Goal: Information Seeking & Learning: Learn about a topic

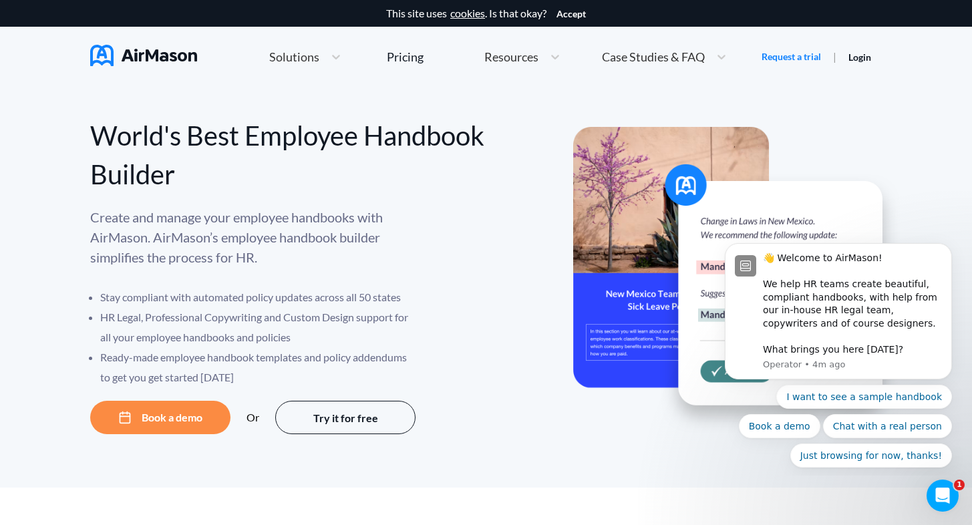
click at [303, 59] on span "Solutions" at bounding box center [294, 57] width 50 height 12
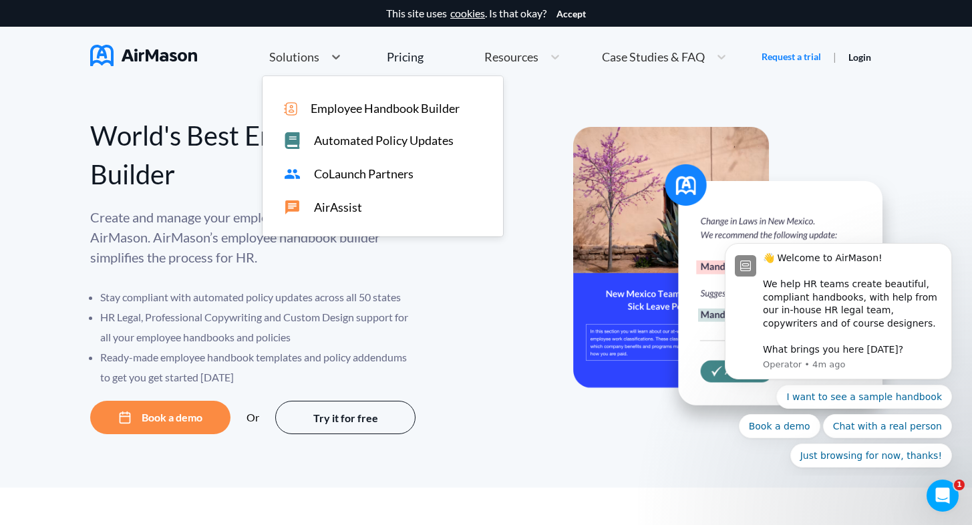
click at [414, 110] on span "Employee Handbook Builder" at bounding box center [385, 109] width 149 height 14
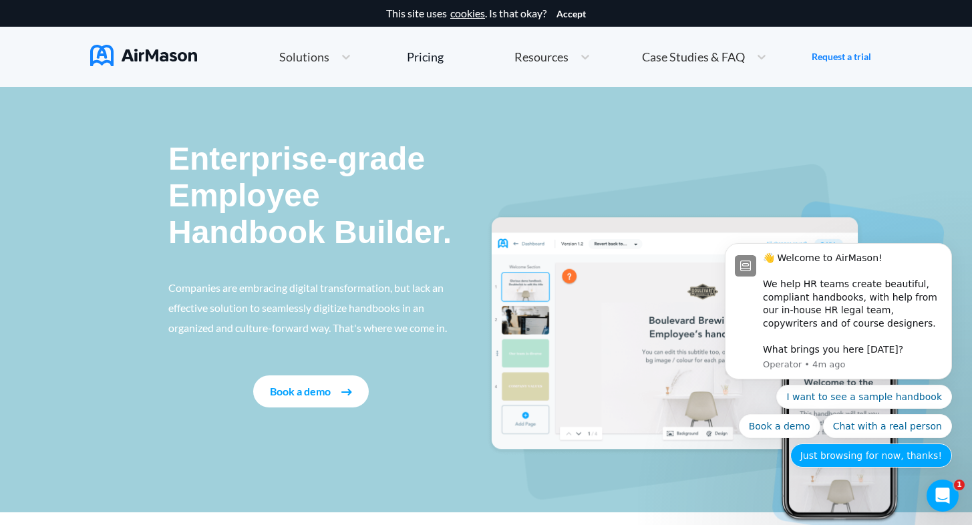
click at [863, 464] on button "Just browsing for now, thanks!" at bounding box center [871, 456] width 162 height 24
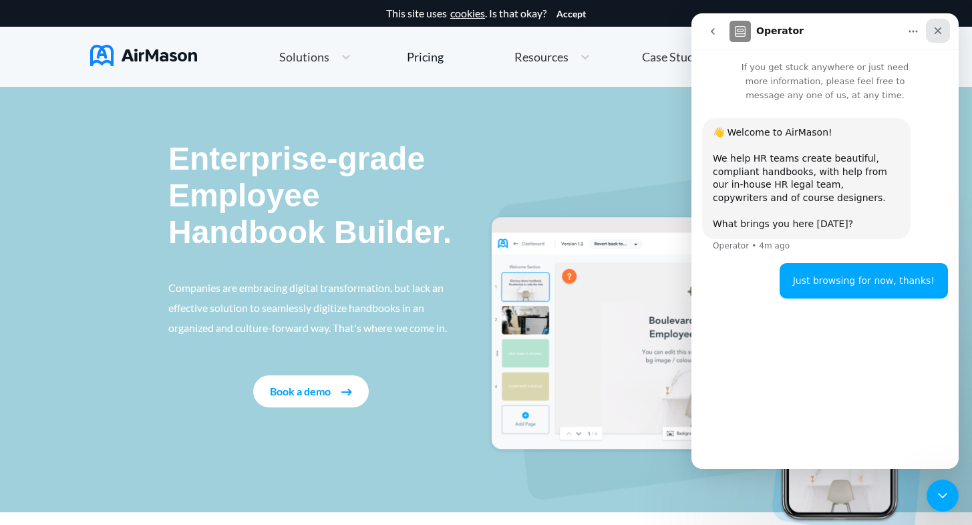
click at [942, 31] on icon "Close" at bounding box center [938, 30] width 11 height 11
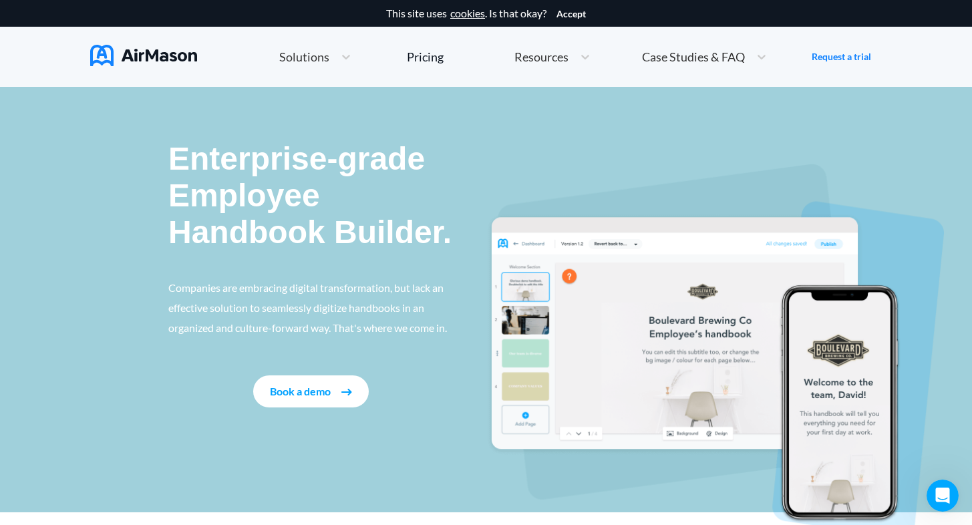
click at [305, 61] on span "Solutions" at bounding box center [304, 57] width 50 height 12
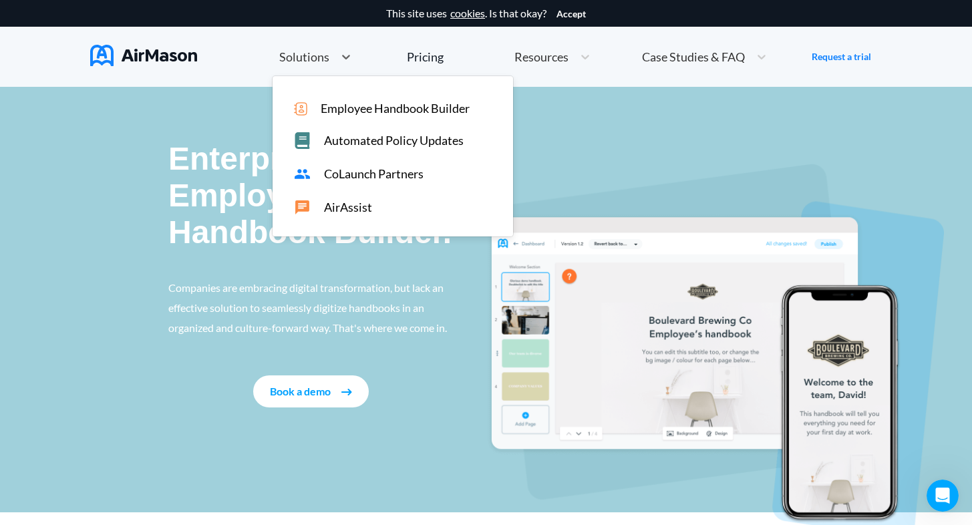
click at [331, 137] on span "Automated Policy Updates" at bounding box center [394, 141] width 140 height 14
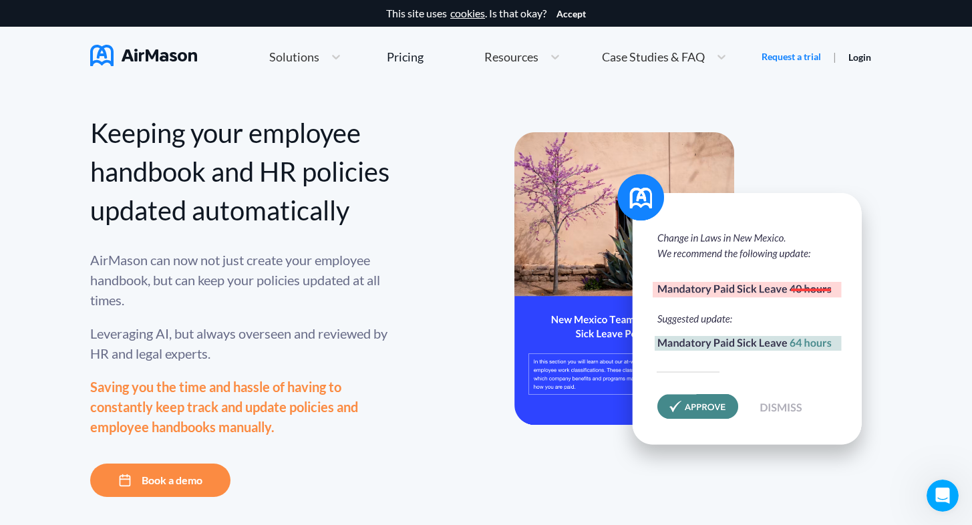
click at [55, 364] on div "Keeping your employee handbook and HR policies updated automatically AirMason c…" at bounding box center [486, 342] width 972 height 510
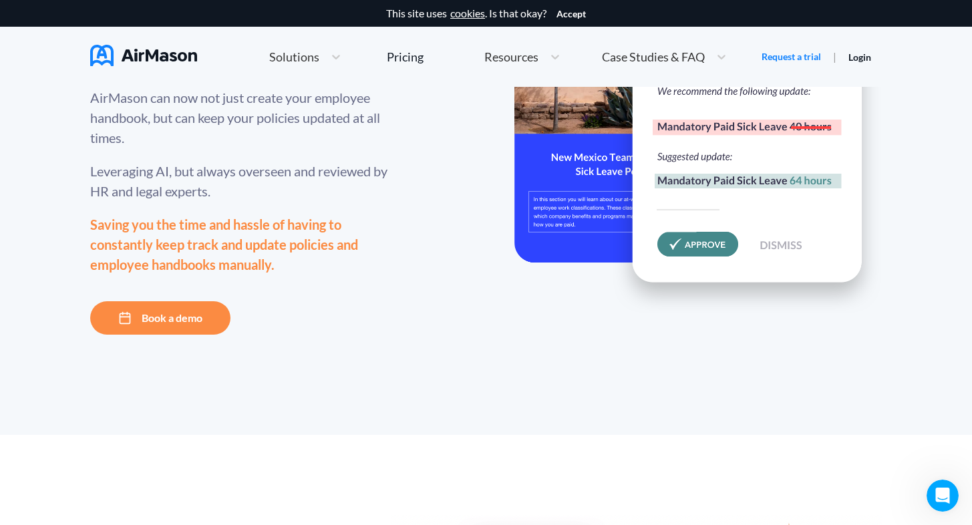
scroll to position [162, 0]
click at [114, 335] on button "Book a demo" at bounding box center [160, 317] width 140 height 33
